Goal: Task Accomplishment & Management: Manage account settings

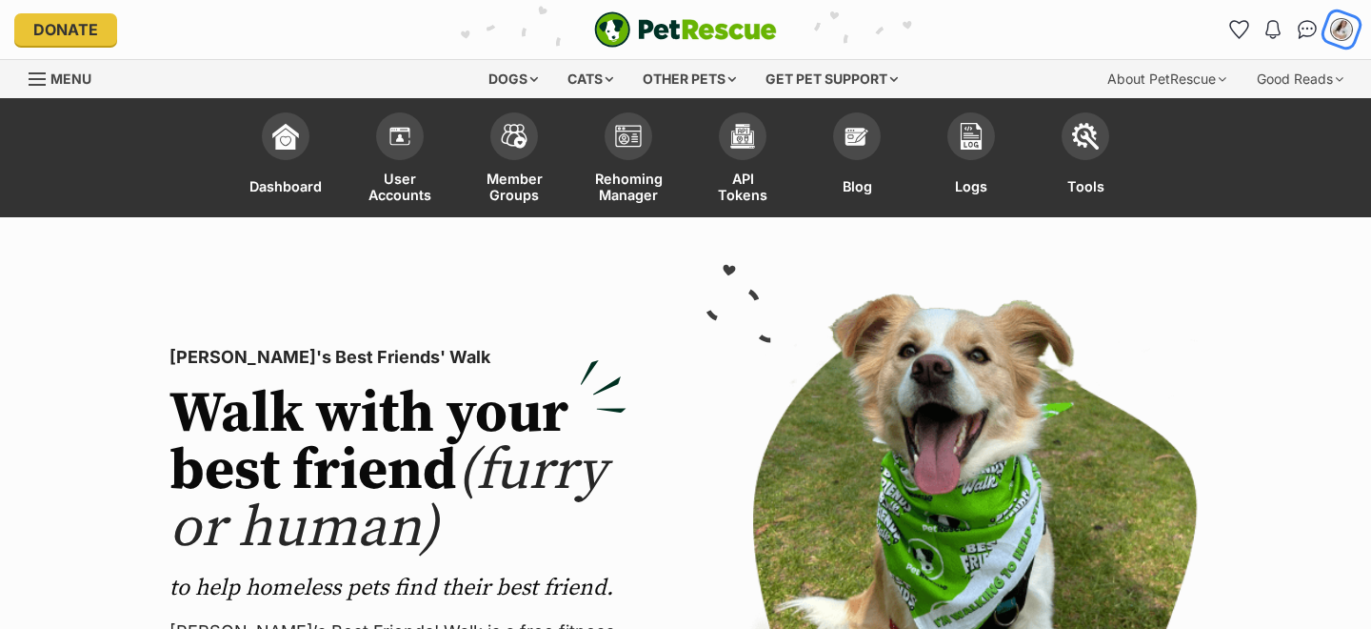
click at [1342, 20] on img "My account" at bounding box center [1341, 29] width 25 height 25
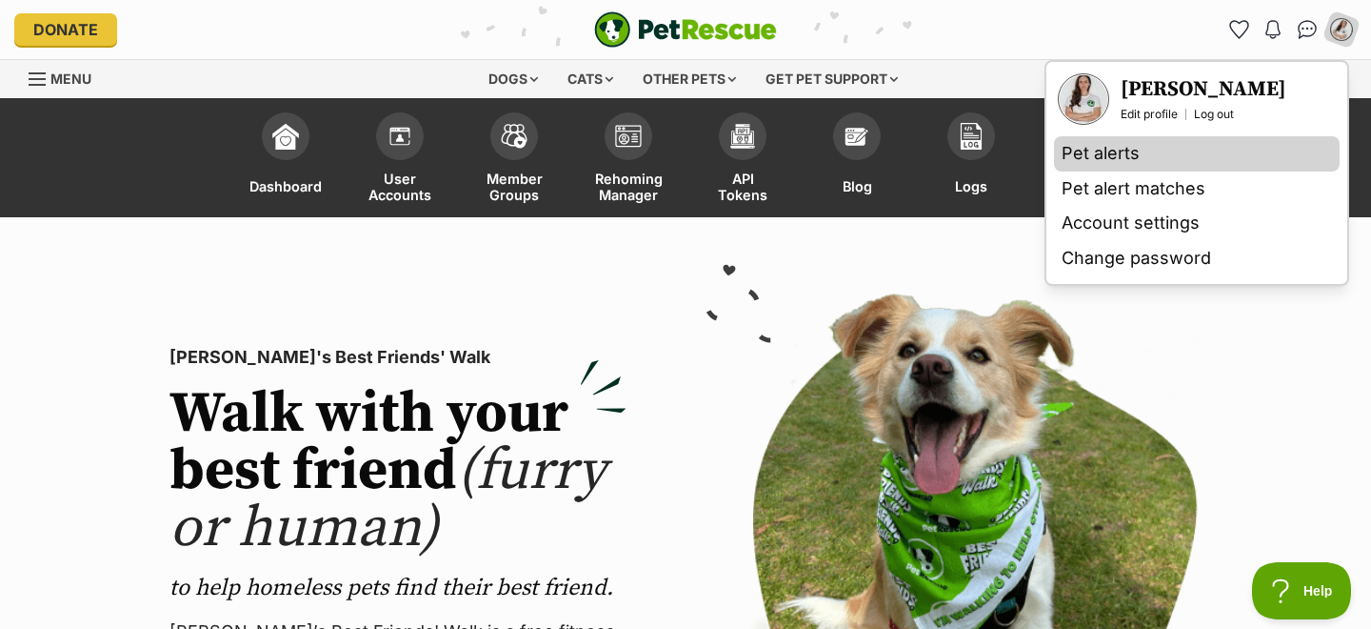
click at [1128, 162] on link "Pet alerts" at bounding box center [1197, 153] width 286 height 35
click at [1130, 159] on link "Pet alerts" at bounding box center [1197, 153] width 286 height 35
